Goal: Communication & Community: Ask a question

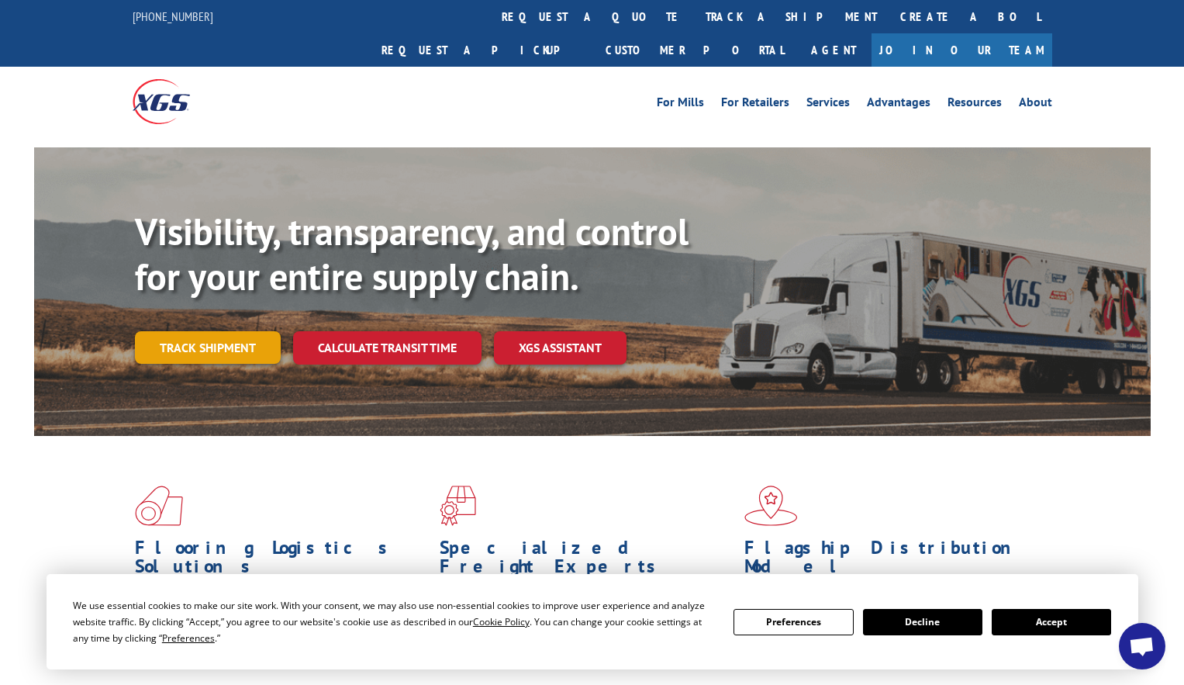
click at [187, 331] on link "Track shipment" at bounding box center [208, 347] width 146 height 33
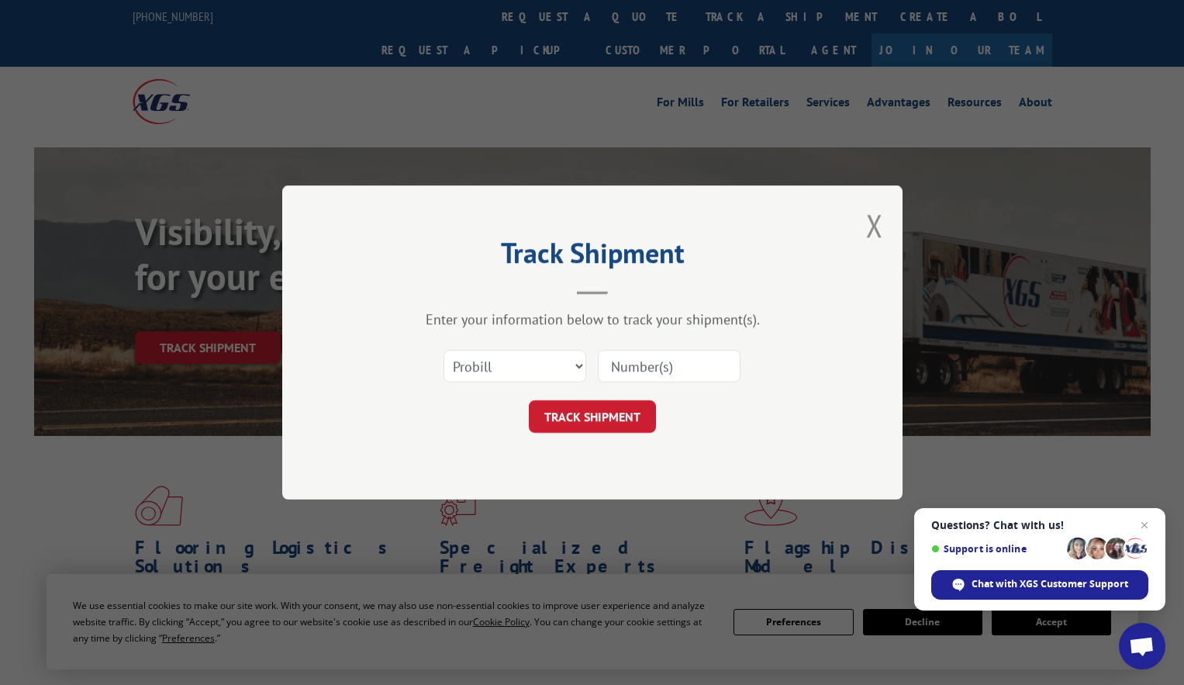
click at [657, 364] on input at bounding box center [669, 366] width 143 height 33
paste input "17564944"
type input "17564944"
click at [612, 416] on button "TRACK SHIPMENT" at bounding box center [592, 416] width 127 height 33
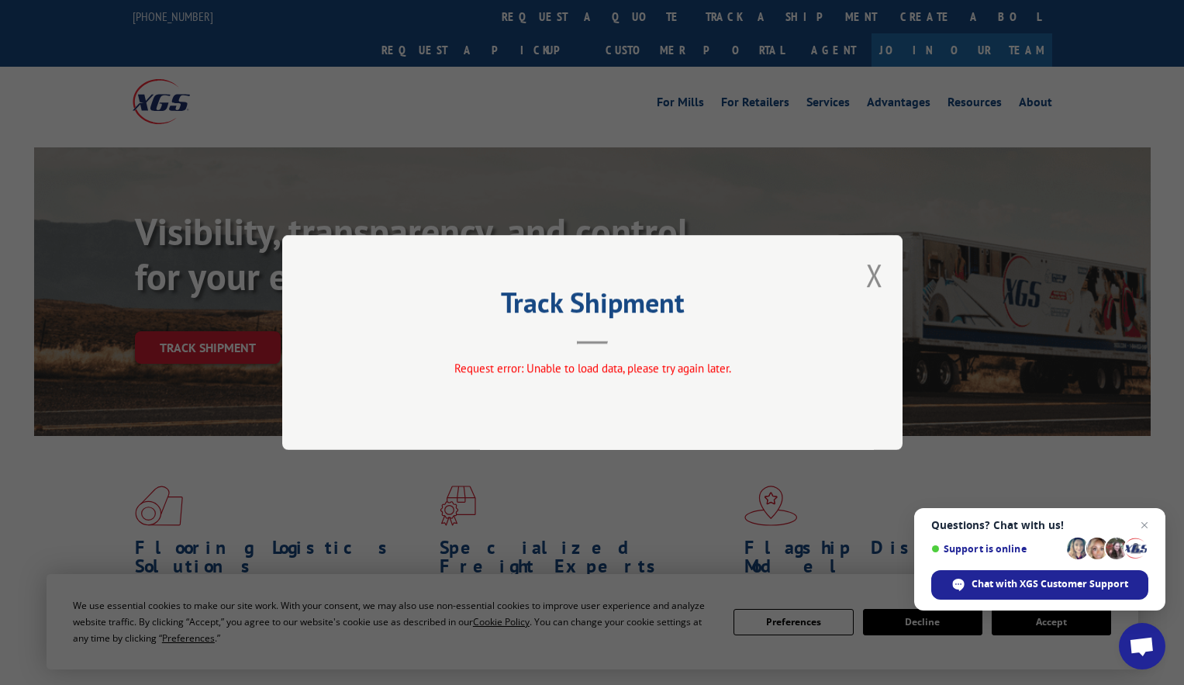
click at [870, 271] on button "Close modal" at bounding box center [874, 274] width 17 height 41
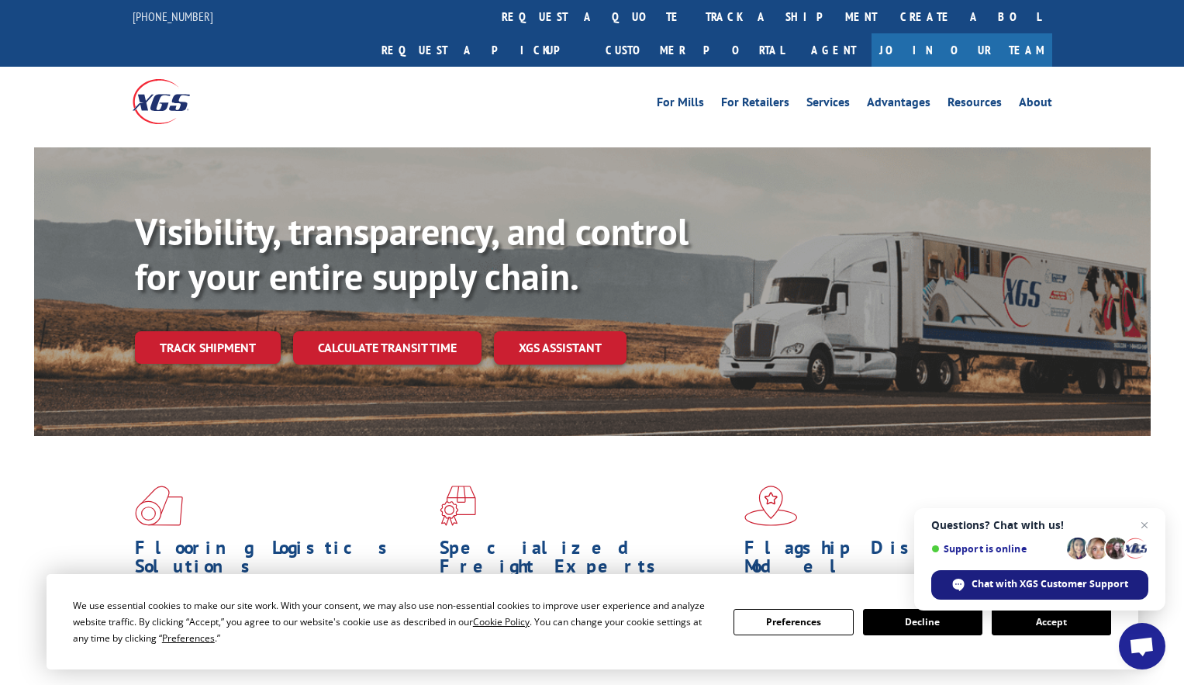
click at [1012, 585] on span "Chat with XGS Customer Support" at bounding box center [1049, 584] width 157 height 14
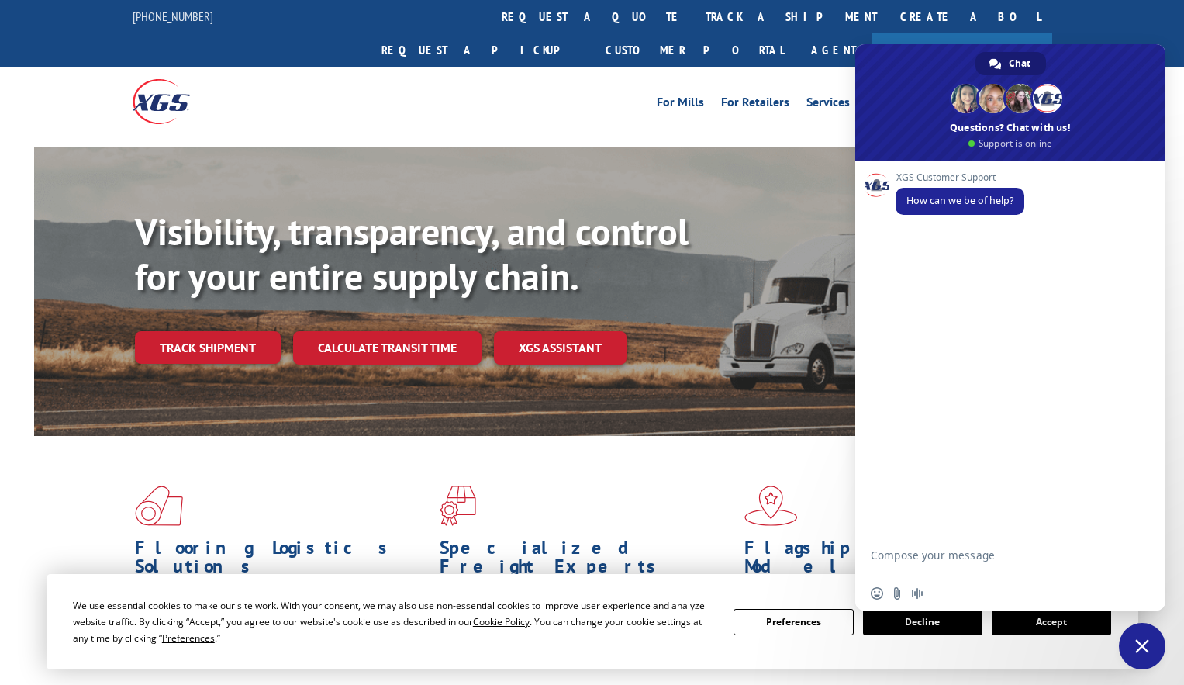
click at [933, 552] on textarea "Compose your message..." at bounding box center [993, 562] width 245 height 28
type textarea "Hi, can you help me with an update on this one 17564944, please?"
click at [1133, 550] on span "Send" at bounding box center [1139, 555] width 12 height 12
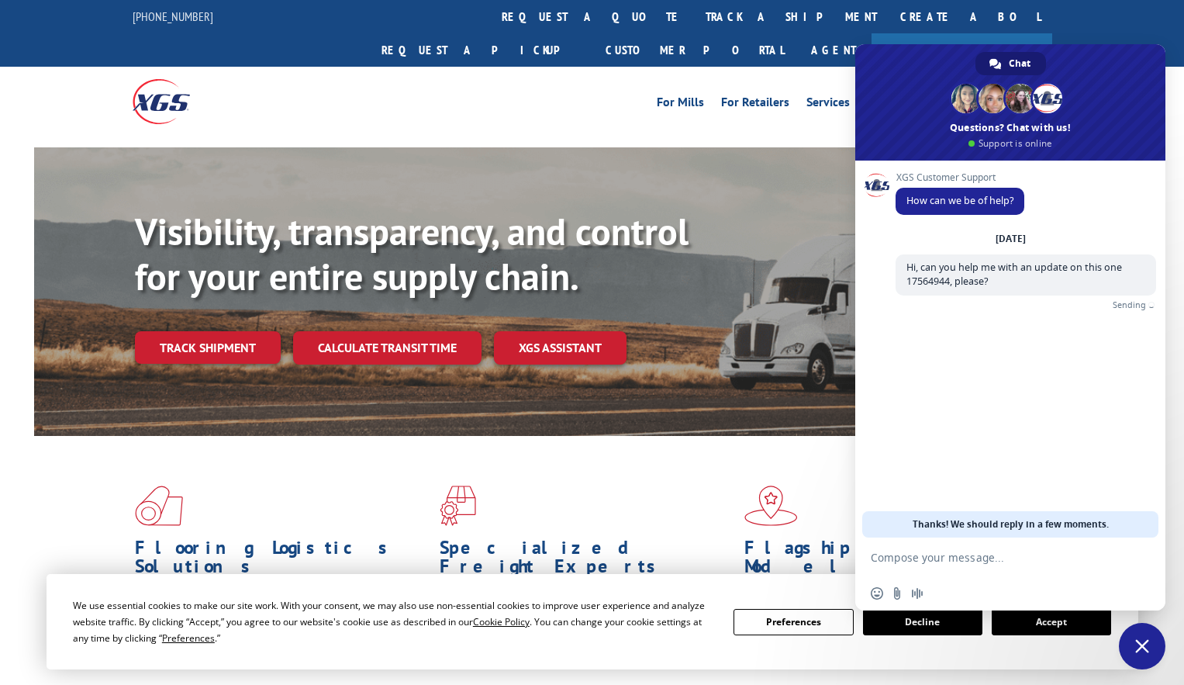
click at [1066, 626] on button "Accept" at bounding box center [1051, 622] width 119 height 26
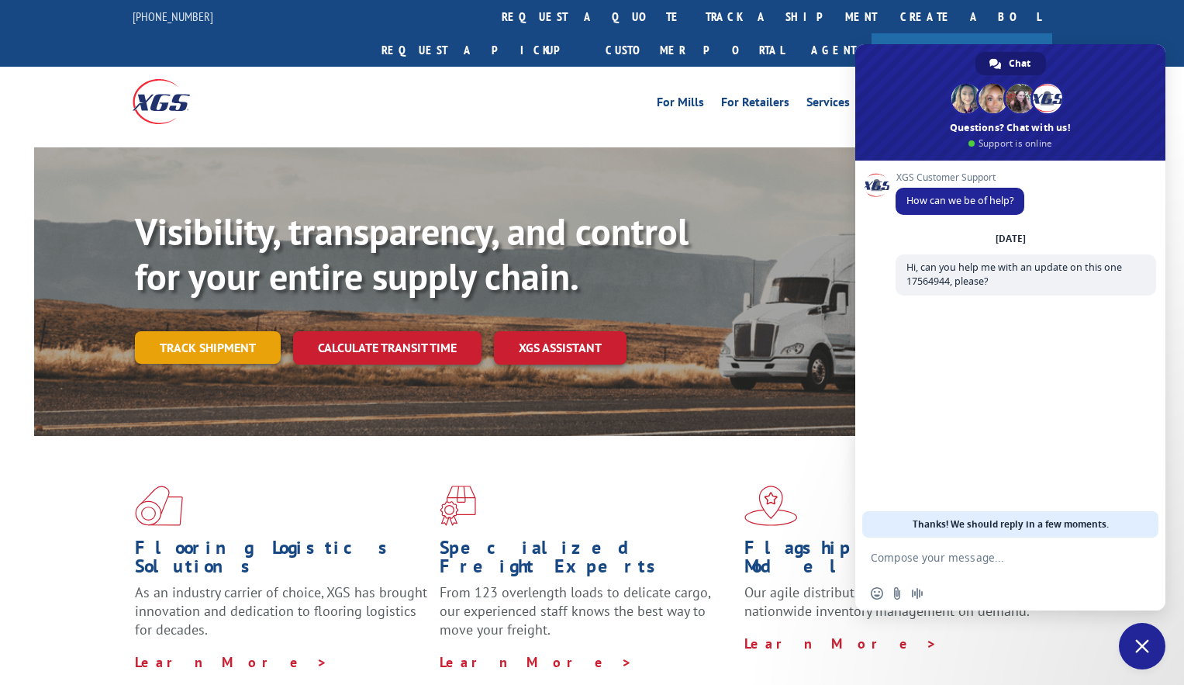
click at [209, 331] on link "Track shipment" at bounding box center [208, 347] width 146 height 33
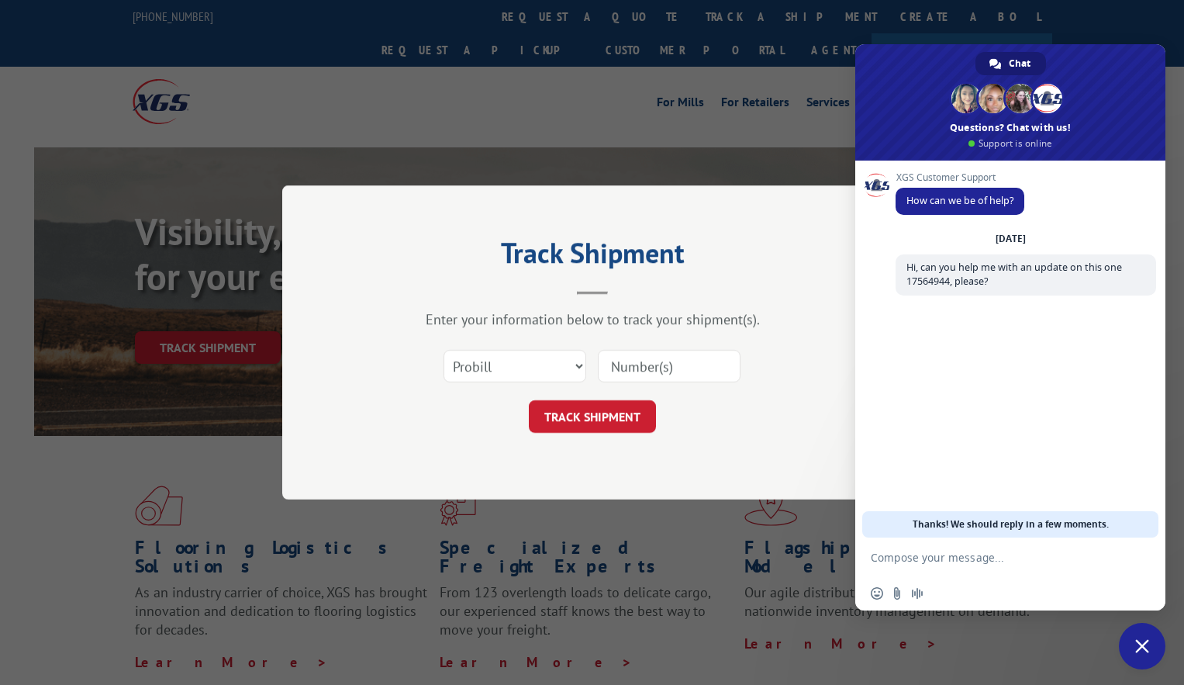
click at [639, 367] on input at bounding box center [669, 366] width 143 height 33
paste input "17564944"
type input "17564944"
click at [590, 412] on button "TRACK SHIPMENT" at bounding box center [592, 416] width 127 height 33
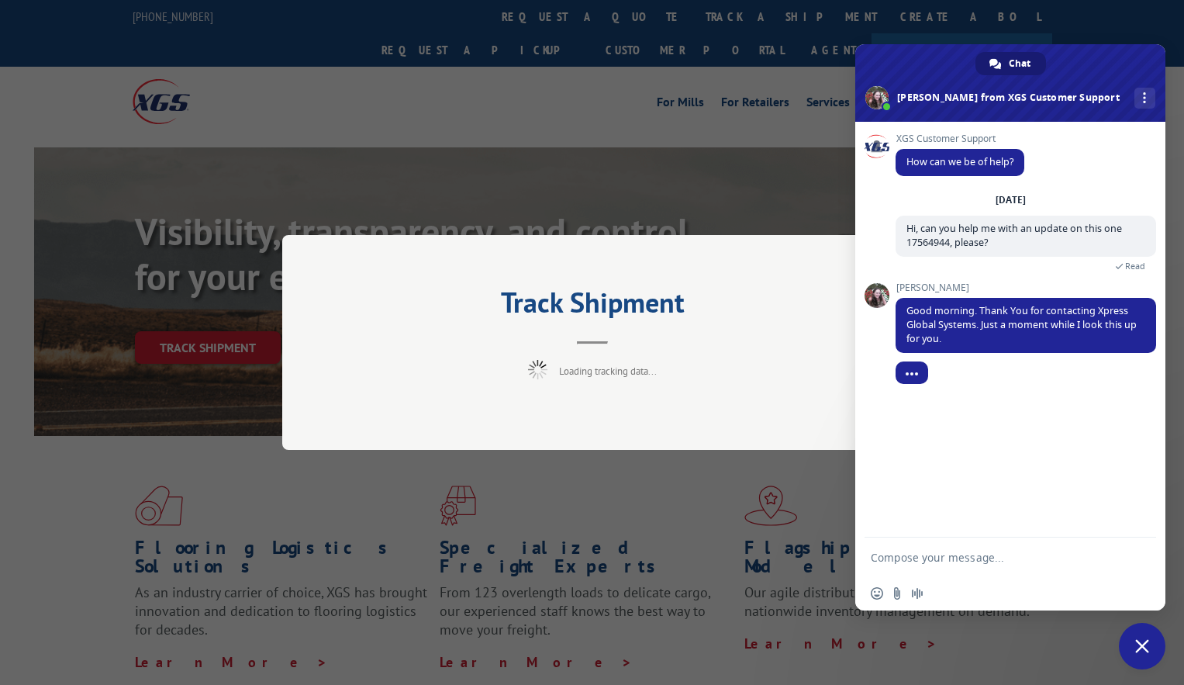
click at [945, 558] on textarea "Compose your message..." at bounding box center [993, 557] width 245 height 14
type textarea "Appreciate it! Thank you!"
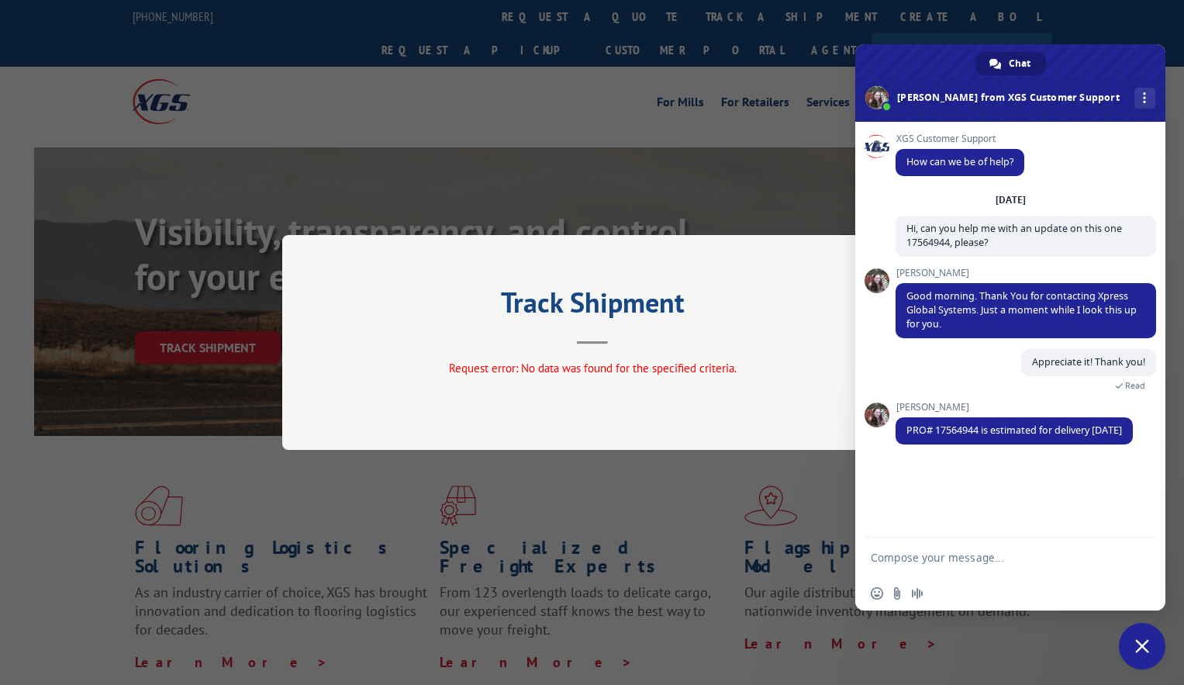
click at [971, 557] on textarea "Compose your message..." at bounding box center [993, 557] width 245 height 14
type textarea "Great! By any chance do you have an estimated time?"
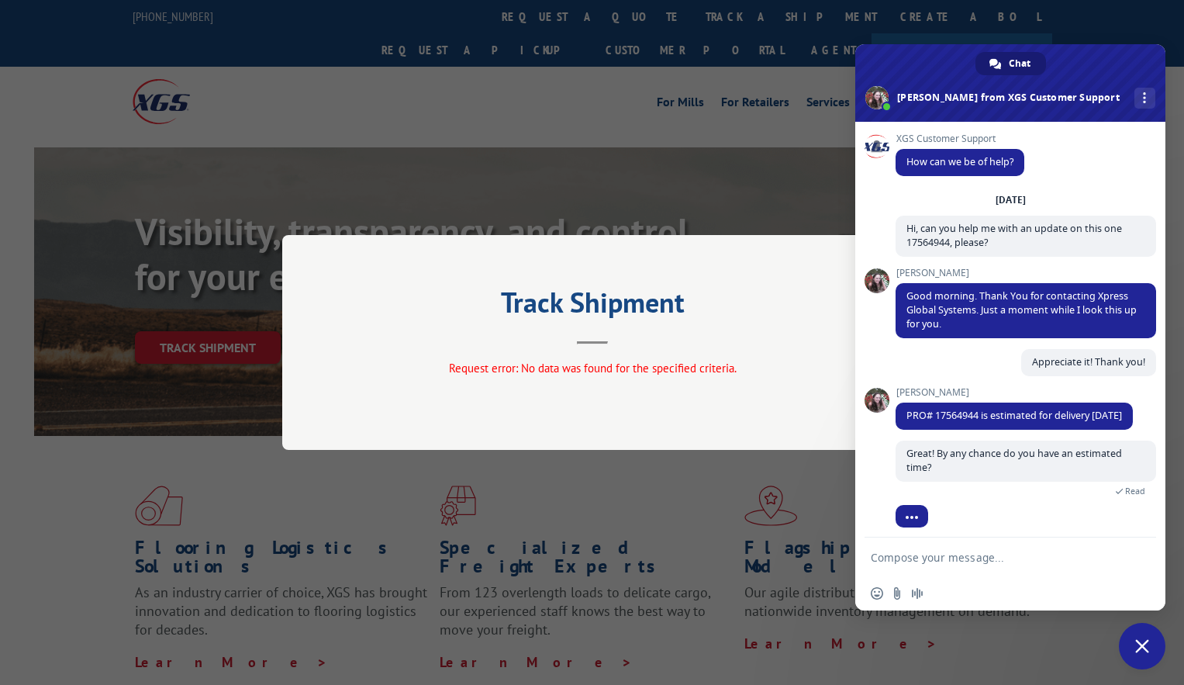
scroll to position [21, 0]
